Goal: Check status: Check status

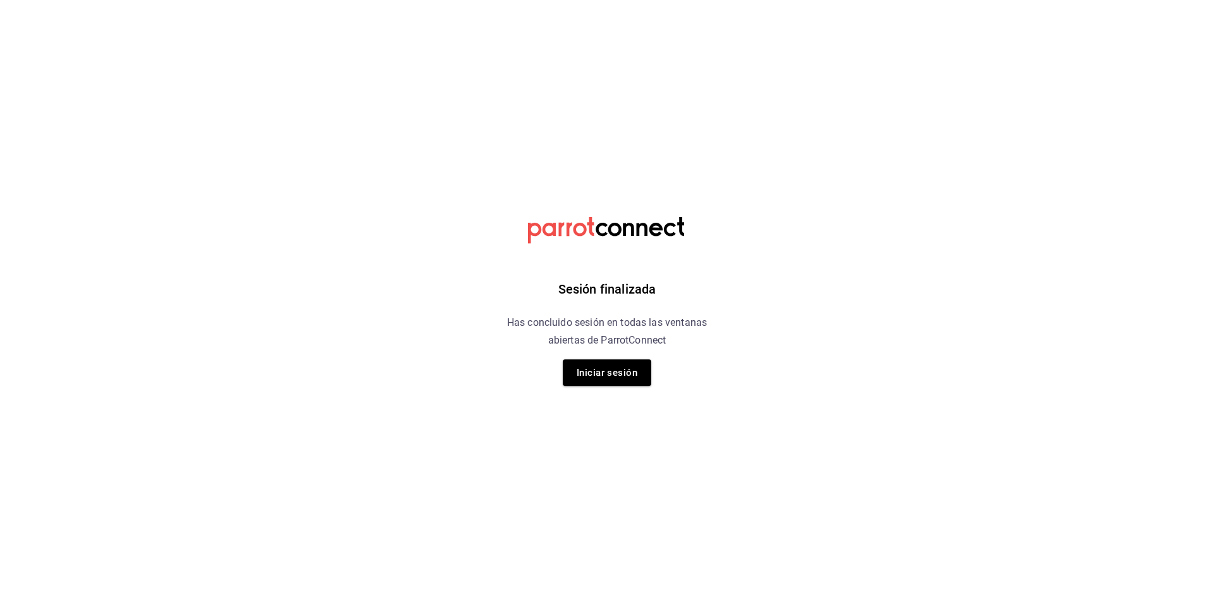
click at [600, 367] on button "Iniciar sesión" at bounding box center [607, 372] width 89 height 27
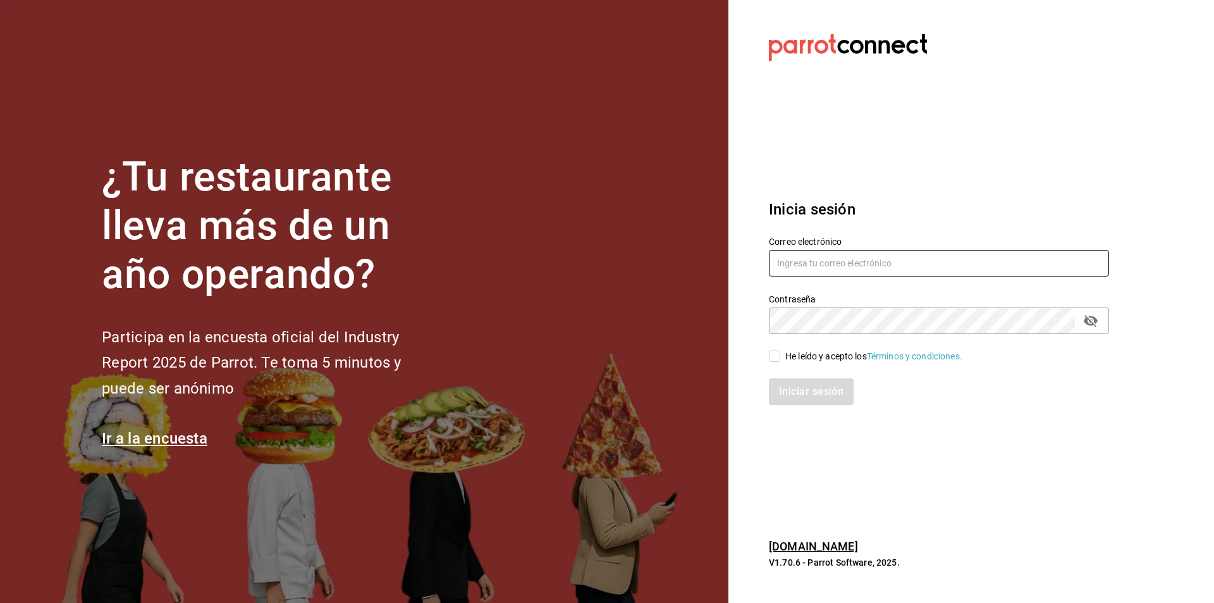
type input "[EMAIL_ADDRESS][DOMAIN_NAME]"
click at [768, 357] on div "He leído y acepto los Términos y condiciones." at bounding box center [931, 348] width 355 height 29
click at [774, 348] on div "He leído y acepto los Términos y condiciones." at bounding box center [931, 348] width 355 height 29
click at [773, 355] on input "He leído y acepto los Términos y condiciones." at bounding box center [774, 355] width 11 height 11
checkbox input "true"
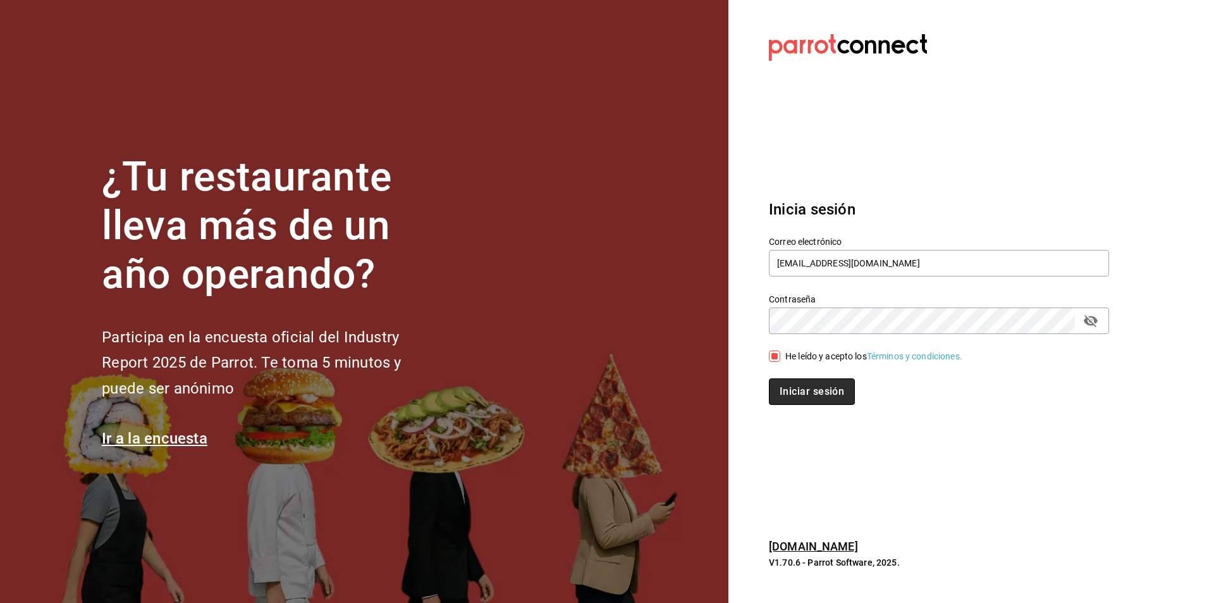
click at [784, 393] on button "Iniciar sesión" at bounding box center [812, 391] width 86 height 27
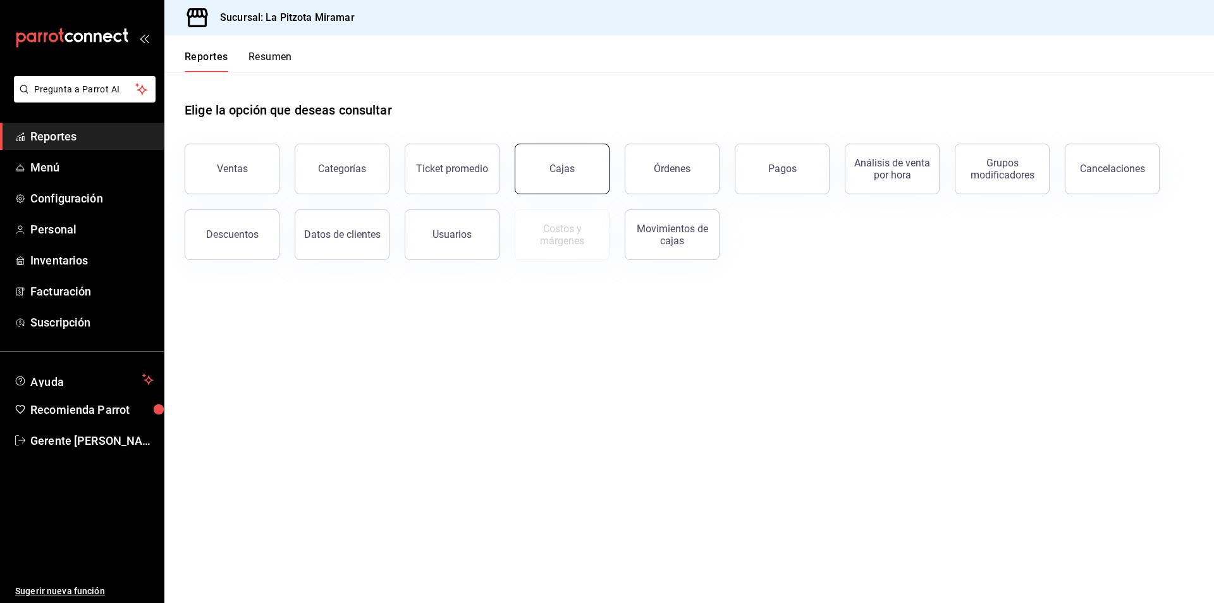
click at [566, 169] on div "Cajas" at bounding box center [563, 168] width 26 height 15
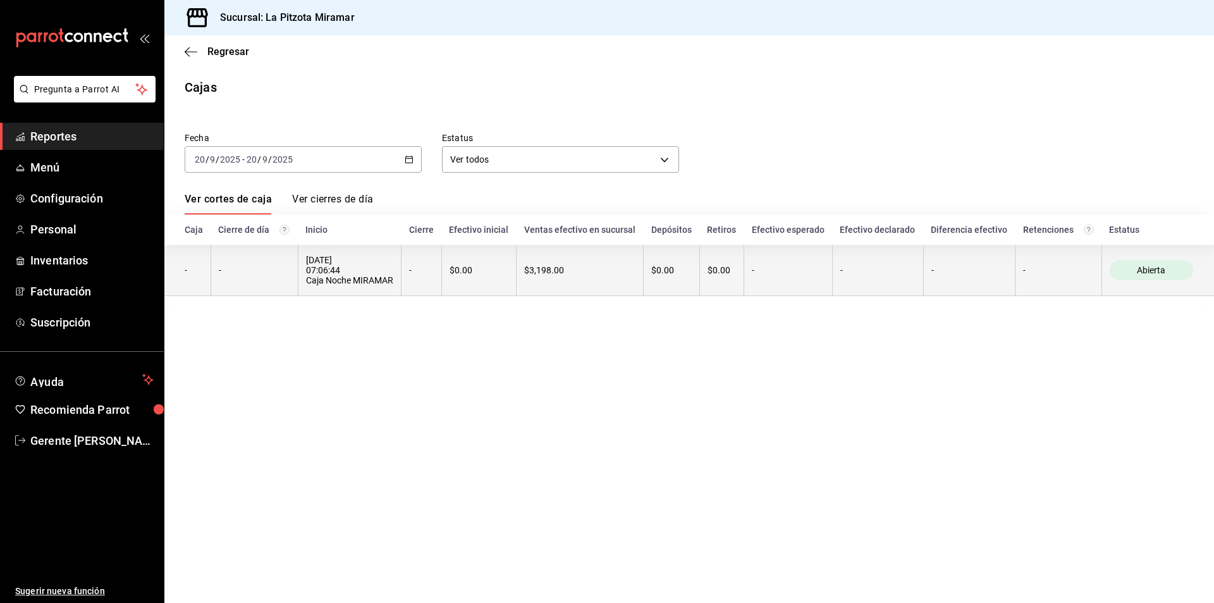
click at [527, 273] on div "$3,198.00" at bounding box center [579, 270] width 111 height 10
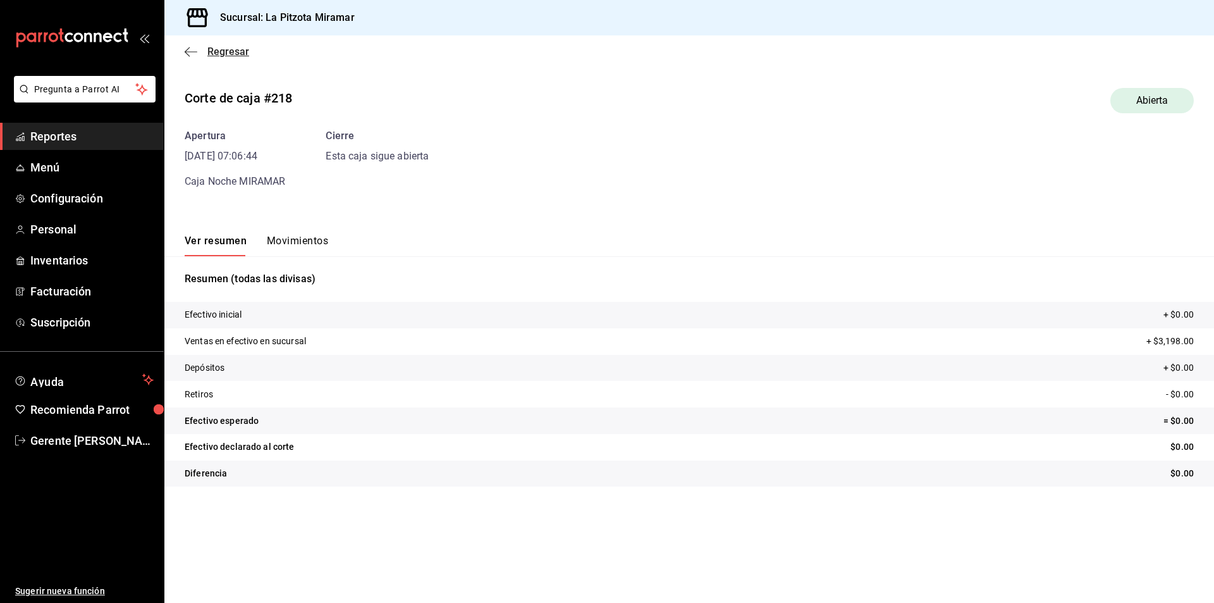
click at [191, 51] on icon "button" at bounding box center [191, 51] width 13 height 1
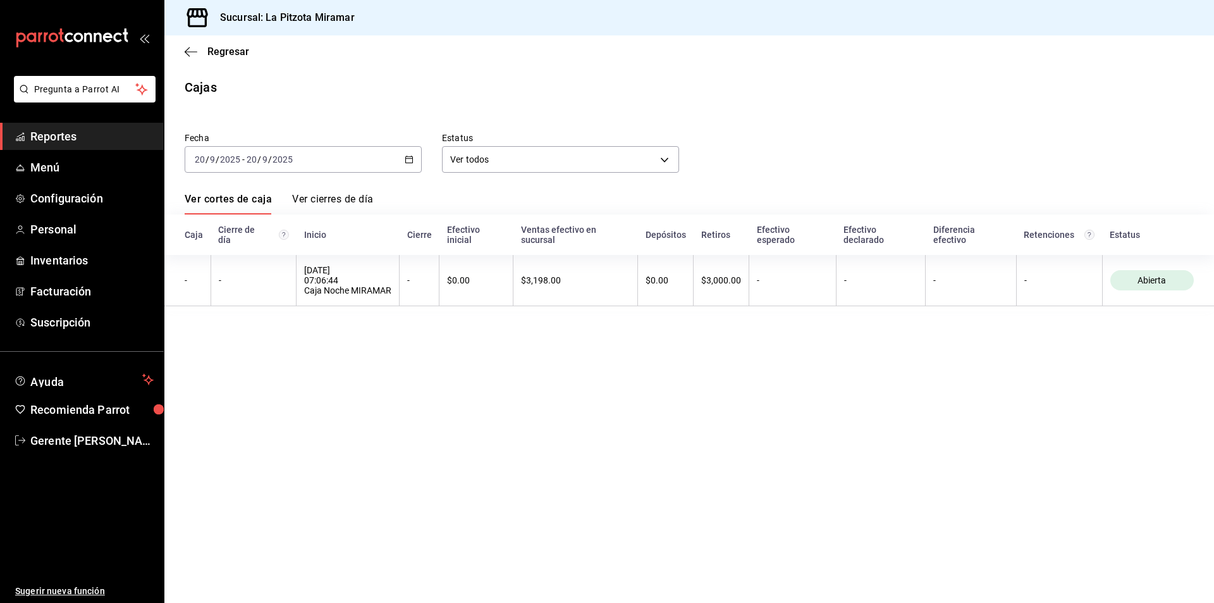
drag, startPoint x: 676, startPoint y: 372, endPoint x: 605, endPoint y: 464, distance: 116.3
click at [670, 394] on main "Regresar Cajas Fecha 2025-09-20 20 / 9 / 2025 - 2025-09-20 20 / 9 / 2025 Estatu…" at bounding box center [689, 318] width 1050 height 567
